Goal: Task Accomplishment & Management: Complete application form

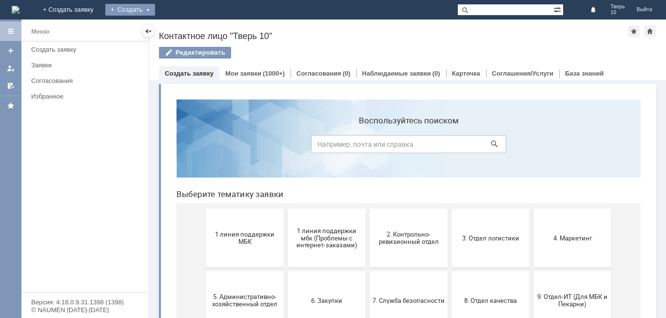
click at [155, 10] on div "Создать" at bounding box center [130, 10] width 50 height 12
click at [181, 34] on link "Заявка" at bounding box center [144, 29] width 74 height 12
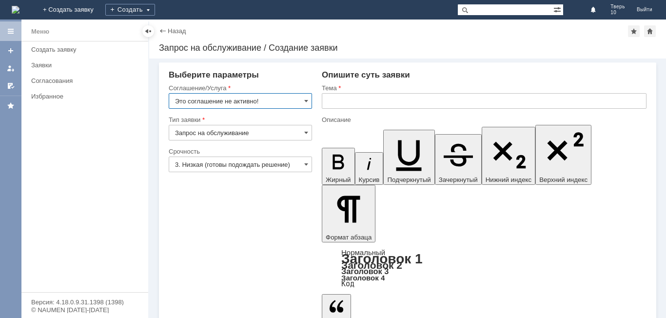
click at [303, 100] on input "Это соглашение не активно!" at bounding box center [240, 101] width 143 height 16
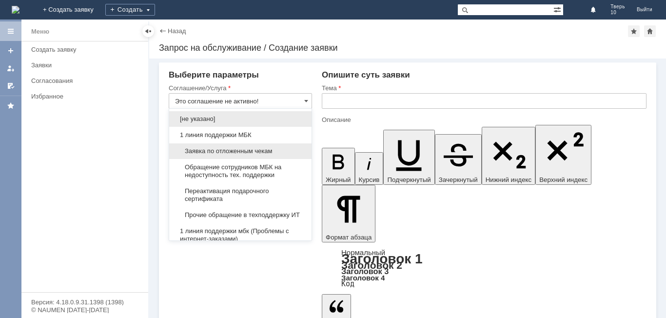
click at [246, 150] on span "Заявка по отложенным чекам" at bounding box center [240, 151] width 131 height 8
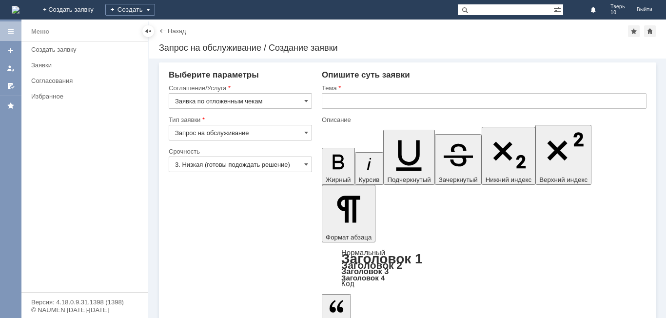
type input "Заявка по отложенным чекам"
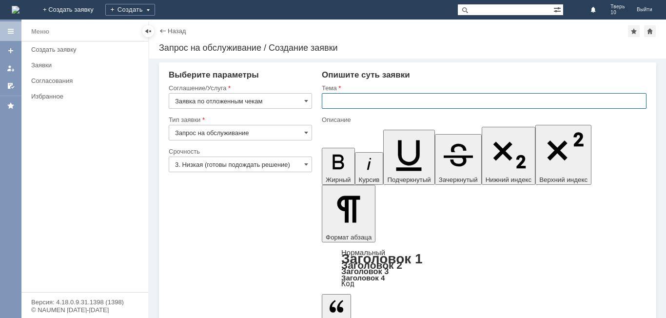
click at [338, 100] on input "text" at bounding box center [484, 101] width 325 height 16
type input "оч"
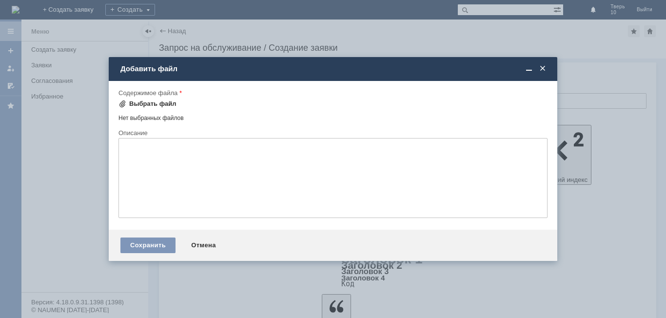
click at [138, 100] on div "Выбрать файл" at bounding box center [148, 104] width 58 height 12
click at [167, 101] on div "Выбрать файл" at bounding box center [152, 104] width 47 height 8
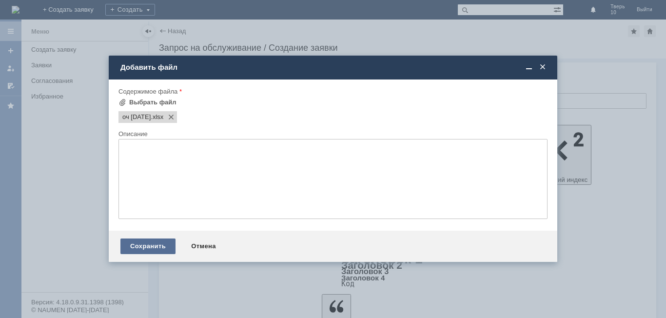
click at [142, 245] on div "Сохранить" at bounding box center [147, 247] width 55 height 16
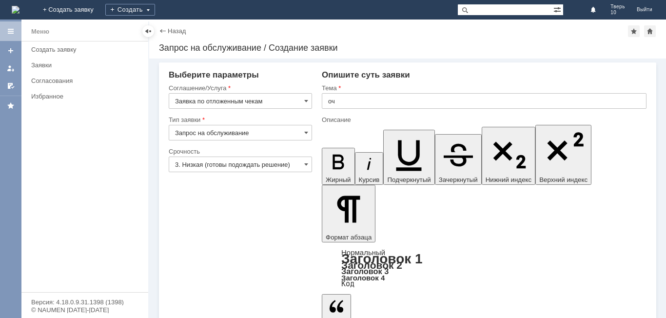
scroll to position [3, 0]
